Goal: Task Accomplishment & Management: Manage account settings

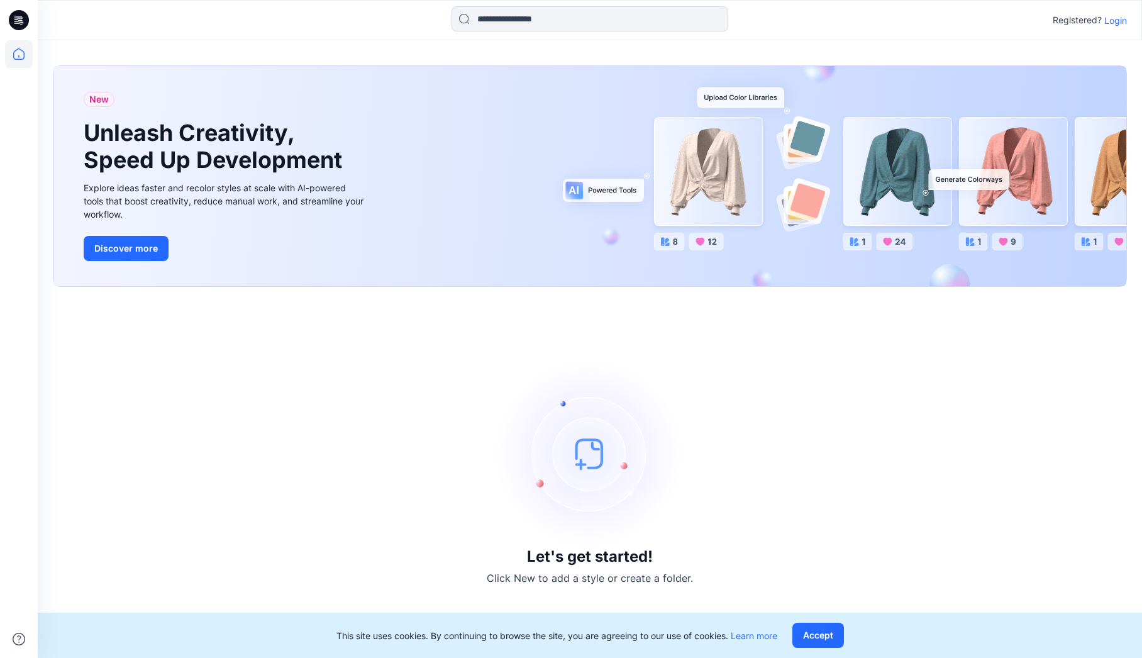
click at [1119, 21] on p "Login" at bounding box center [1115, 20] width 23 height 13
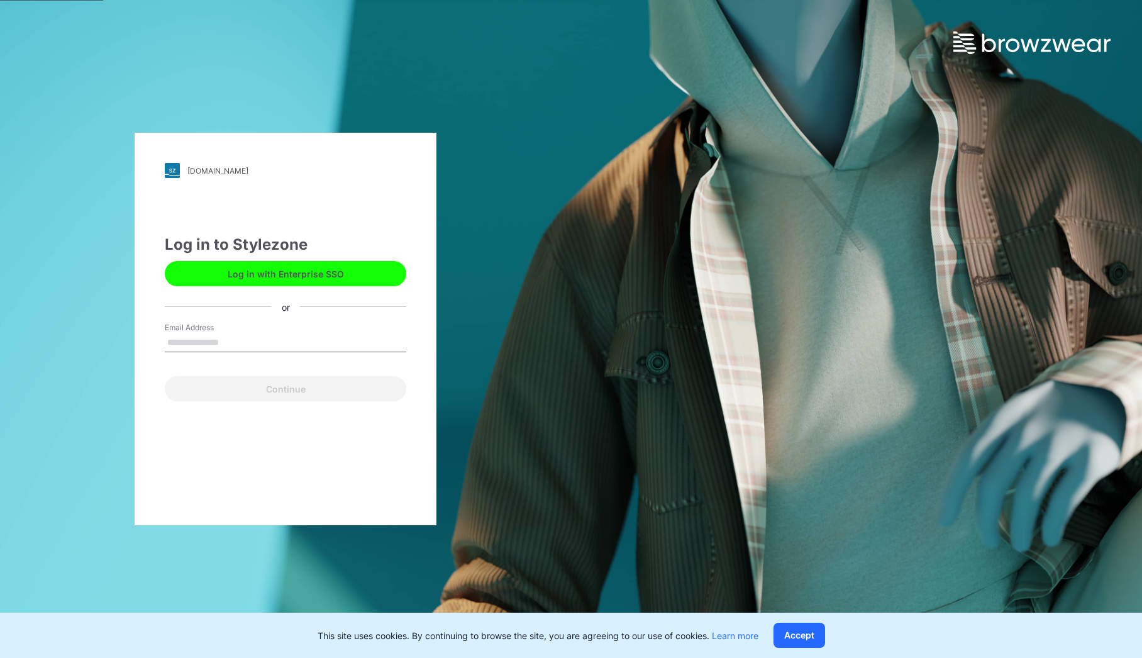
click at [250, 333] on input "Email Address" at bounding box center [285, 342] width 241 height 19
type input "**********"
click at [258, 385] on button "Continue" at bounding box center [285, 388] width 241 height 25
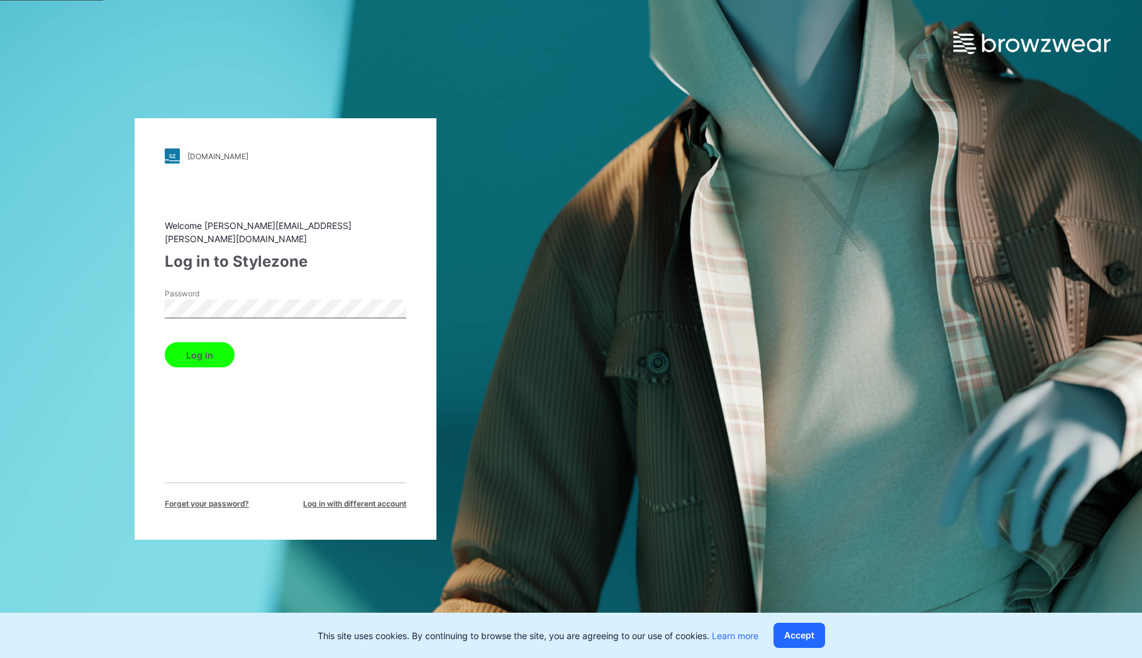
click at [199, 353] on button "Log in" at bounding box center [200, 354] width 70 height 25
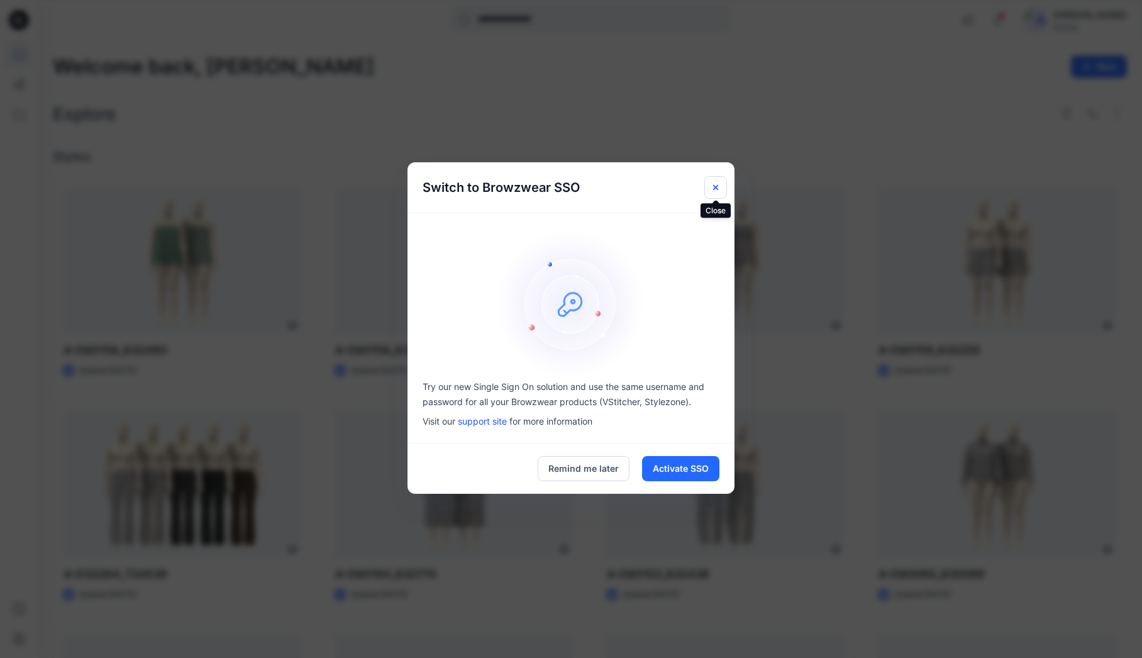
click at [721, 189] on button "Close" at bounding box center [715, 187] width 23 height 23
